Goal: Task Accomplishment & Management: Use online tool/utility

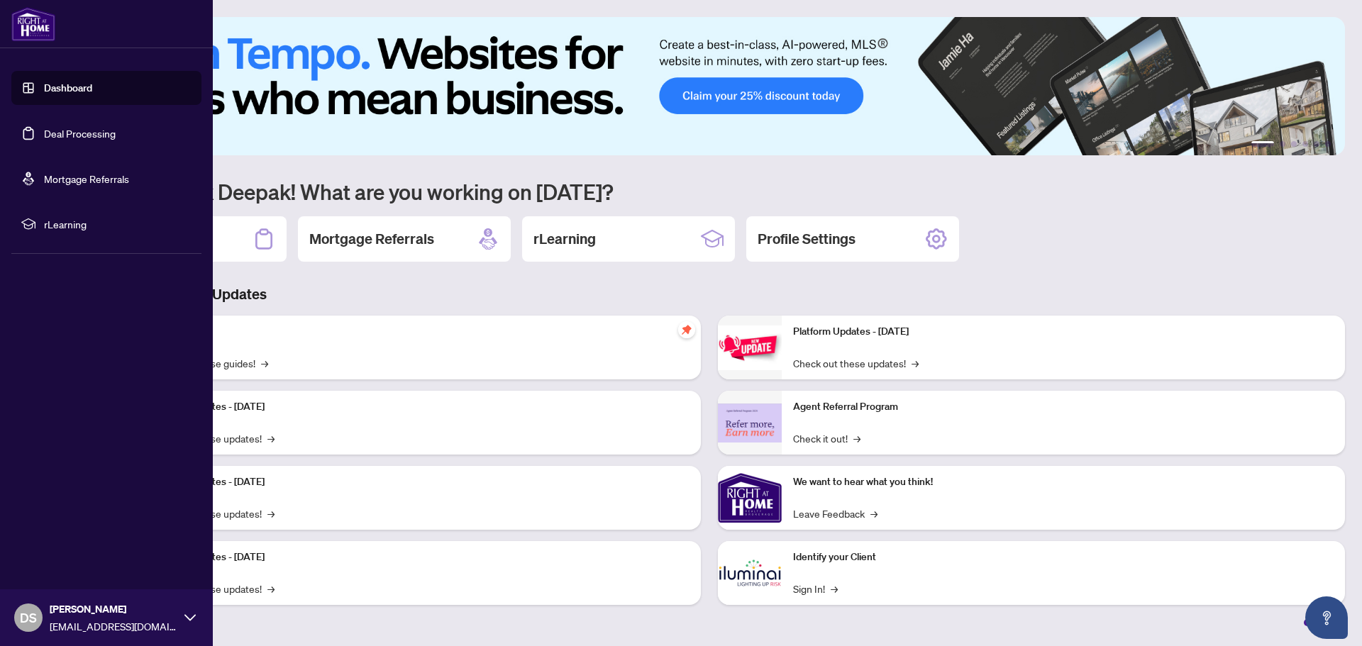
click at [51, 127] on link "Deal Processing" at bounding box center [80, 133] width 72 height 13
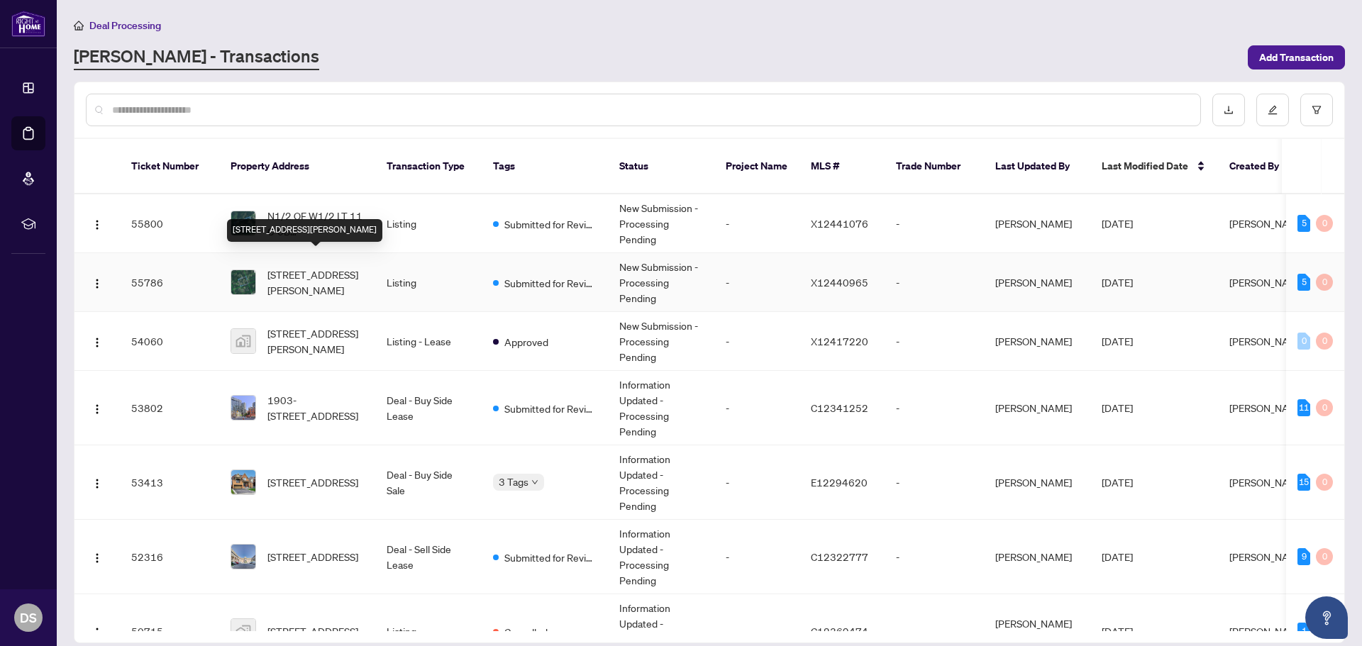
click at [309, 267] on span "[STREET_ADDRESS][PERSON_NAME]" at bounding box center [316, 282] width 97 height 31
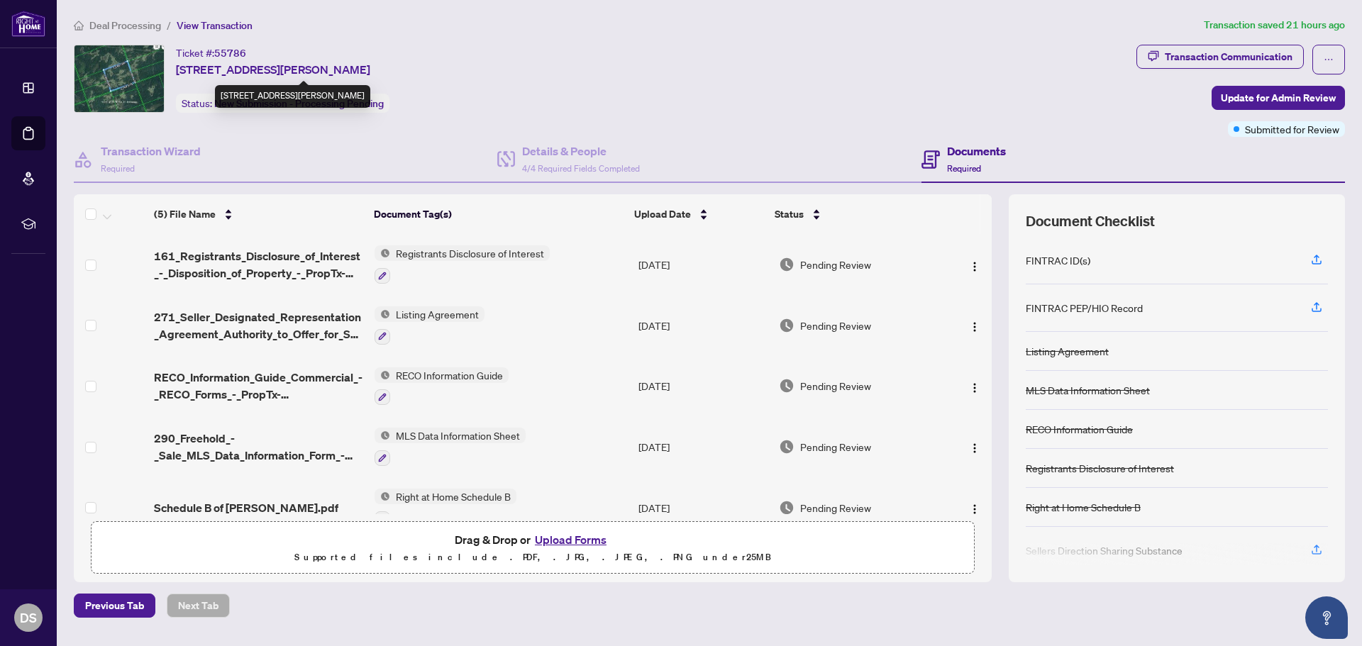
click at [198, 71] on span "[STREET_ADDRESS][PERSON_NAME]" at bounding box center [273, 69] width 194 height 17
click at [215, 63] on span "[STREET_ADDRESS][PERSON_NAME]" at bounding box center [273, 69] width 194 height 17
click at [165, 154] on h4 "Transaction Wizard" at bounding box center [151, 151] width 100 height 17
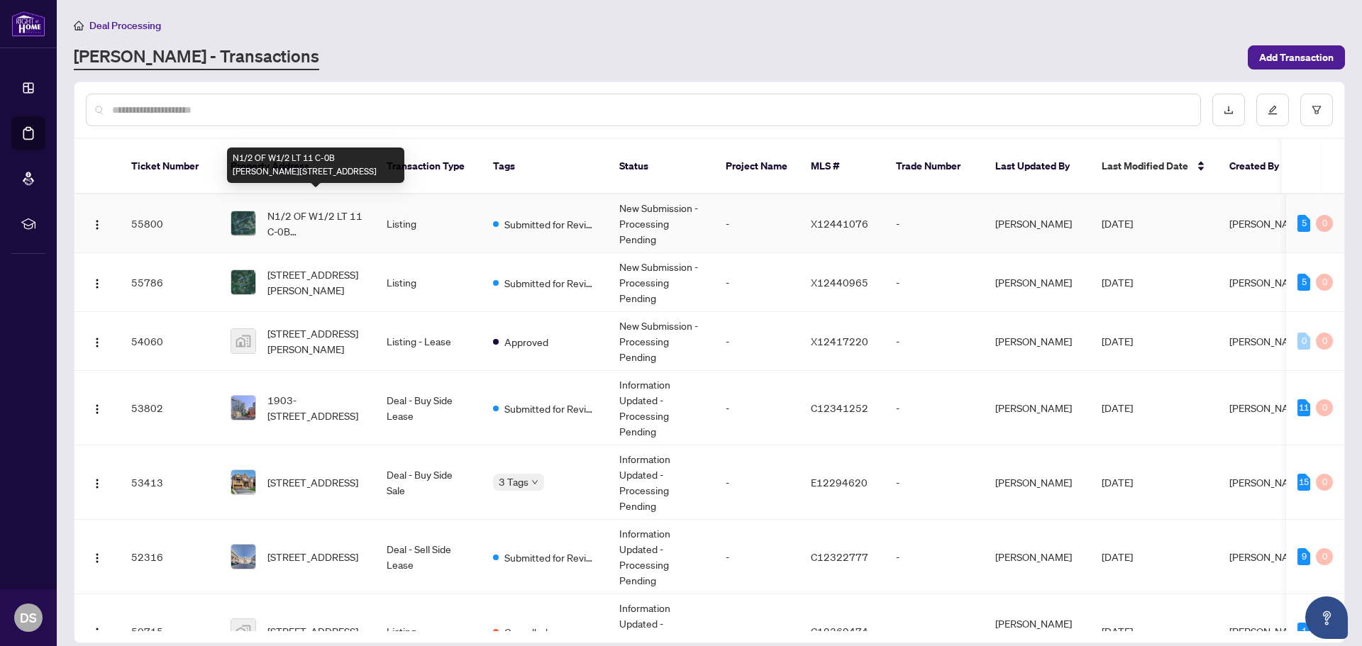
click at [298, 210] on span "N1/2 OF W1/2 LT 11 C-0B [PERSON_NAME][STREET_ADDRESS]" at bounding box center [316, 223] width 97 height 31
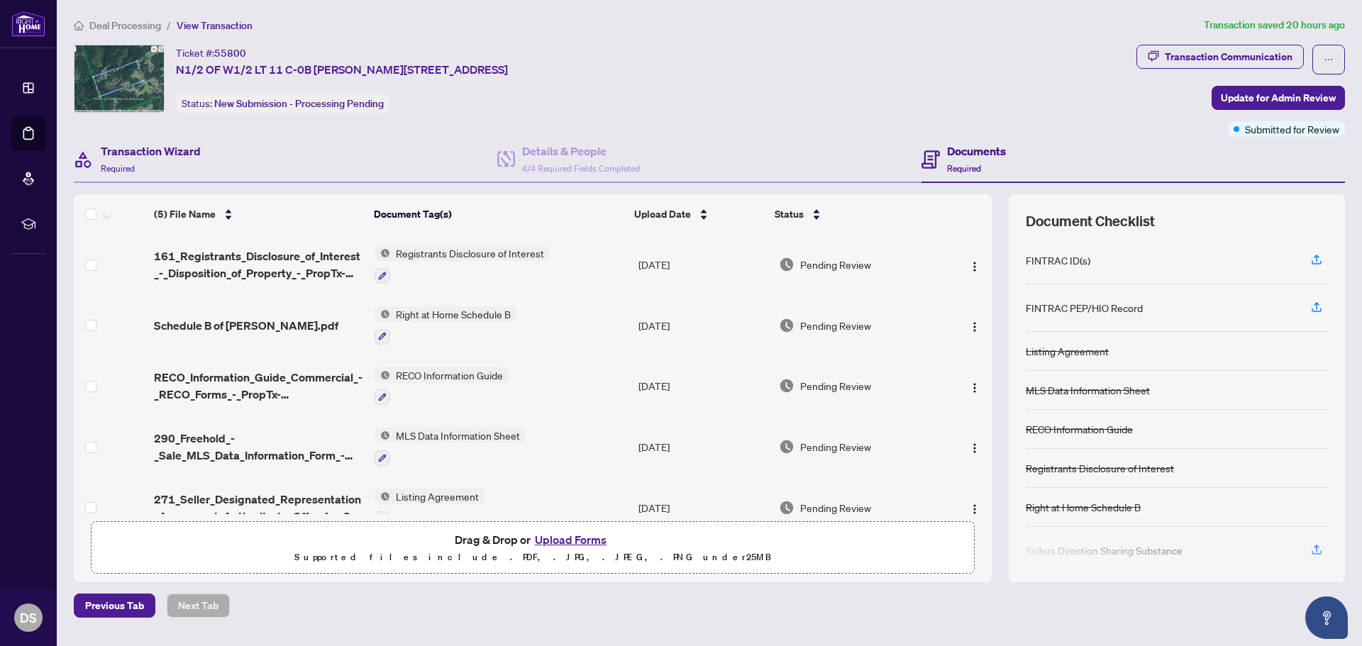
click at [197, 142] on div "Transaction Wizard Required" at bounding box center [286, 160] width 424 height 46
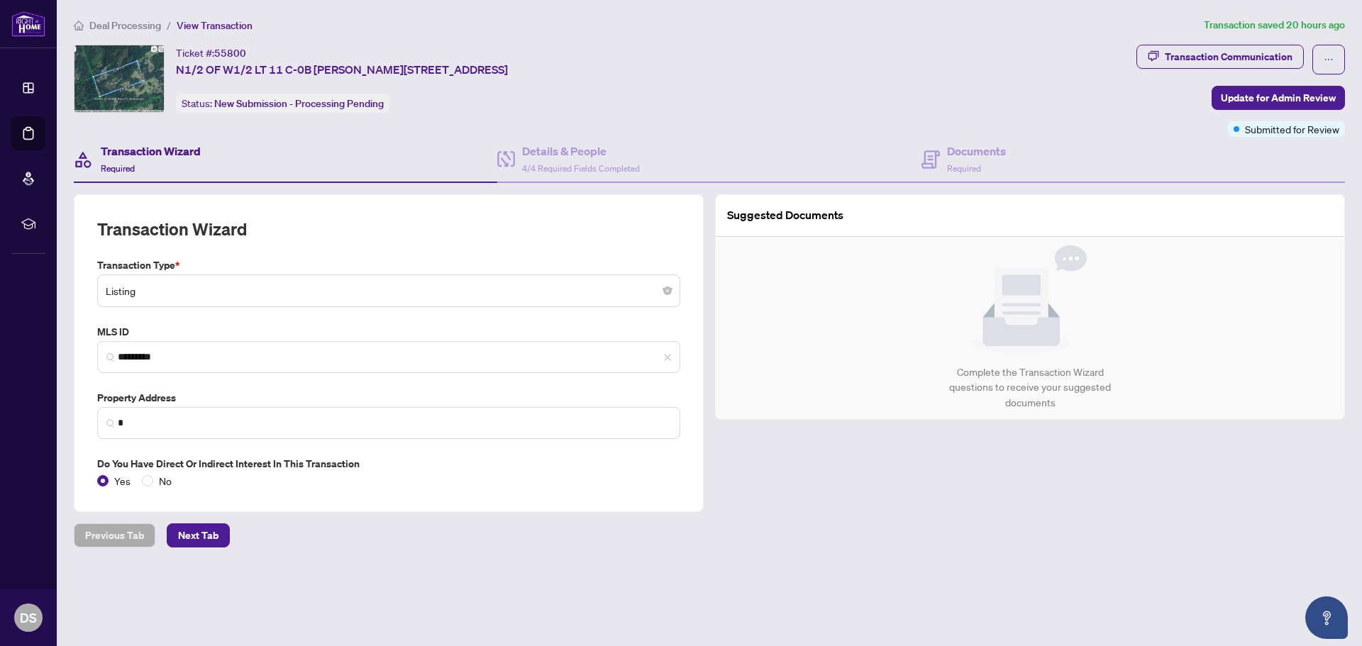
type input "**********"
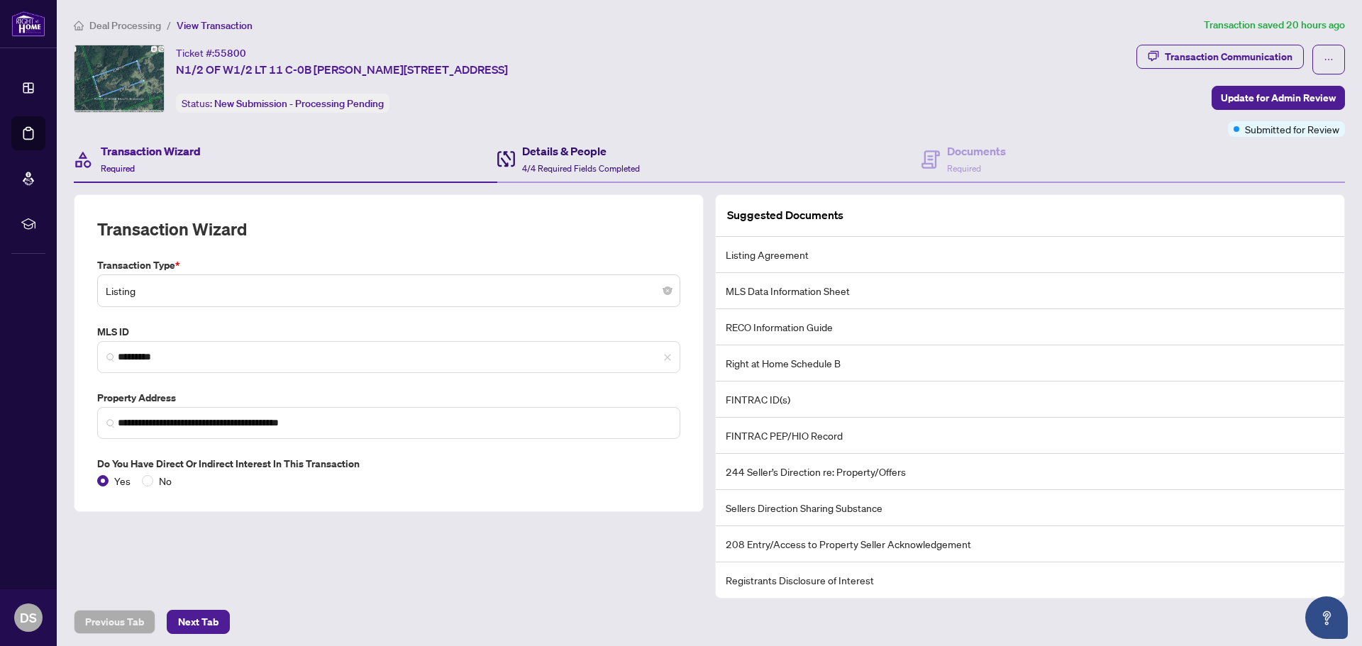
click at [571, 163] on span "4/4 Required Fields Completed" at bounding box center [581, 168] width 118 height 11
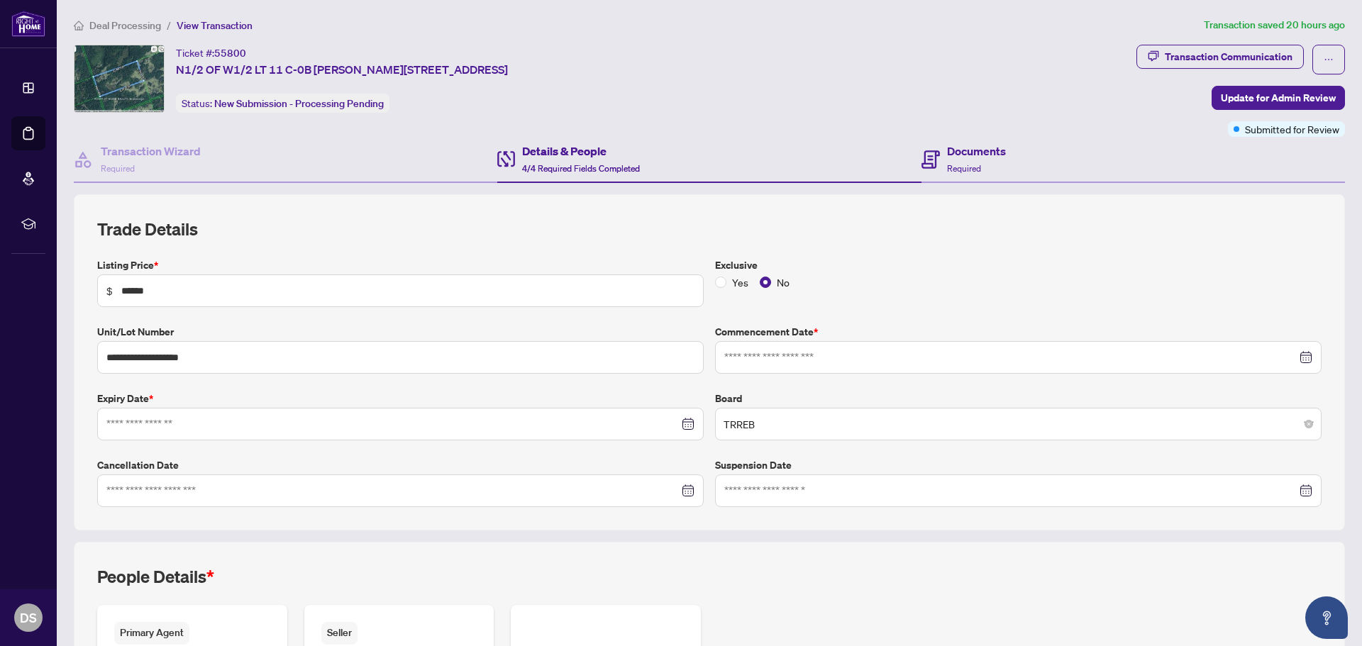
type input "**********"
click at [981, 154] on h4 "Documents" at bounding box center [976, 151] width 59 height 17
